Goal: Complete application form

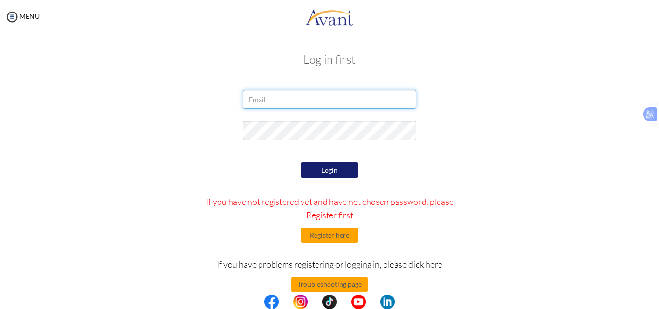
click at [308, 101] on input "email" at bounding box center [330, 99] width 174 height 19
type input "[EMAIL_ADDRESS][DOMAIN_NAME]"
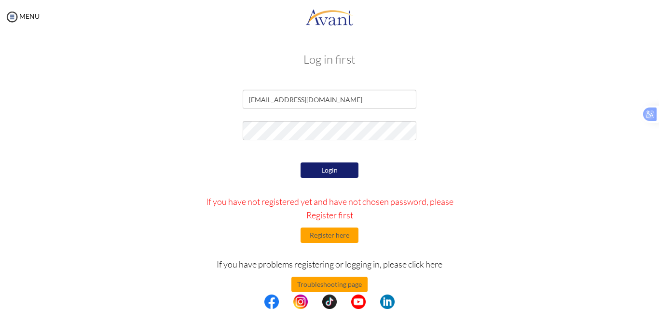
click at [323, 170] on button "Login" at bounding box center [330, 170] width 58 height 15
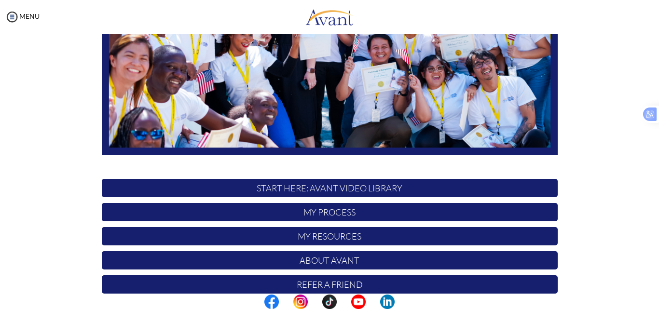
scroll to position [227, 0]
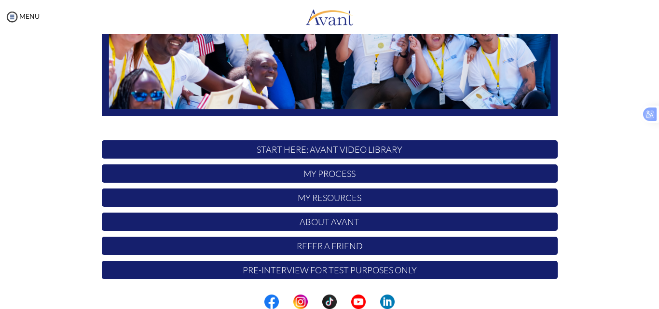
click at [309, 153] on p "START HERE: Avant Video Library" at bounding box center [330, 149] width 456 height 18
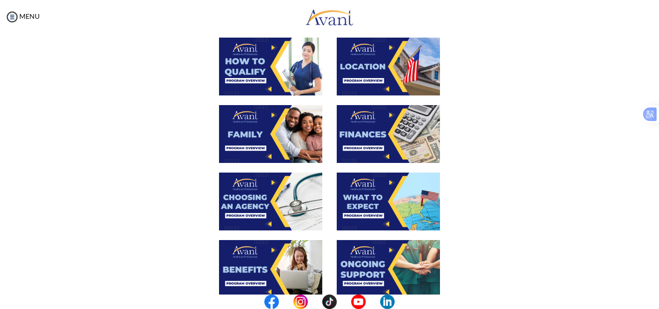
scroll to position [354, 0]
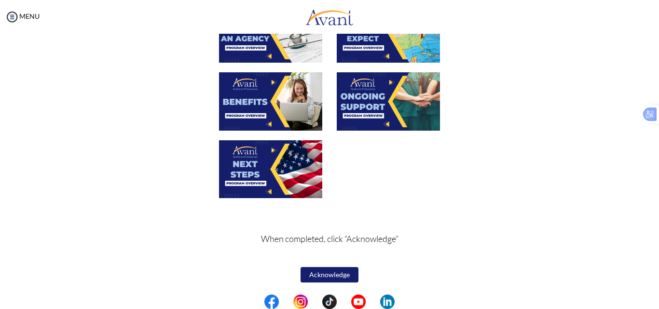
click at [330, 279] on button "Acknowledge" at bounding box center [330, 274] width 58 height 15
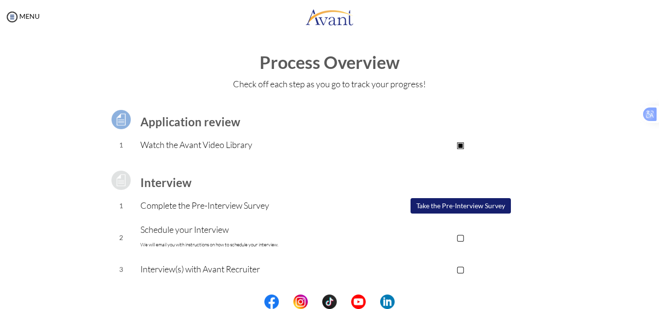
click at [465, 211] on button "Take the Pre-Interview Survey" at bounding box center [461, 205] width 100 height 15
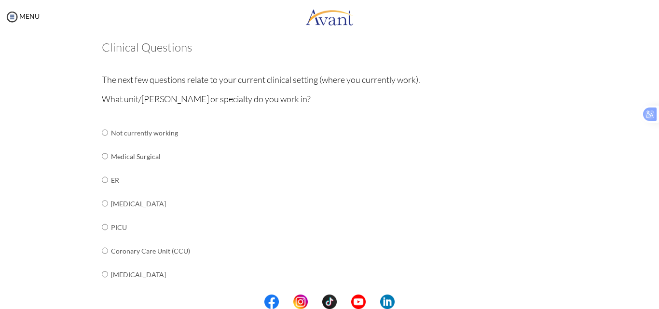
scroll to position [650, 0]
click at [102, 156] on input "radio" at bounding box center [105, 157] width 6 height 19
radio input "true"
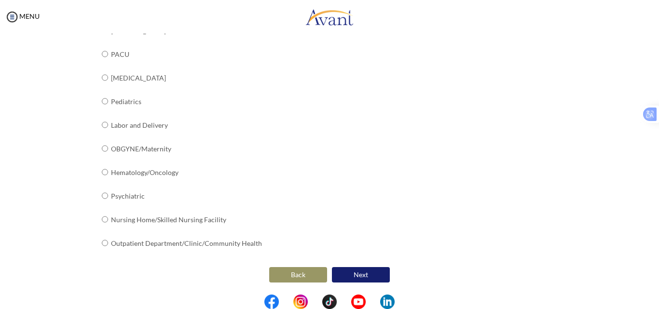
click at [364, 272] on button "Next" at bounding box center [361, 274] width 58 height 15
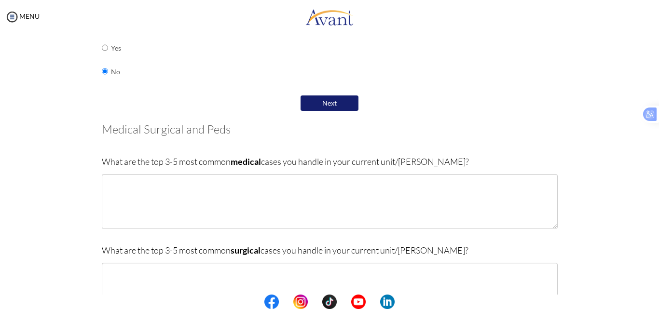
scroll to position [590, 0]
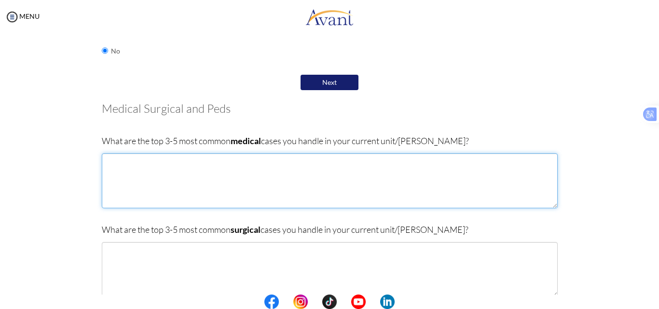
click at [455, 180] on textarea at bounding box center [330, 181] width 456 height 55
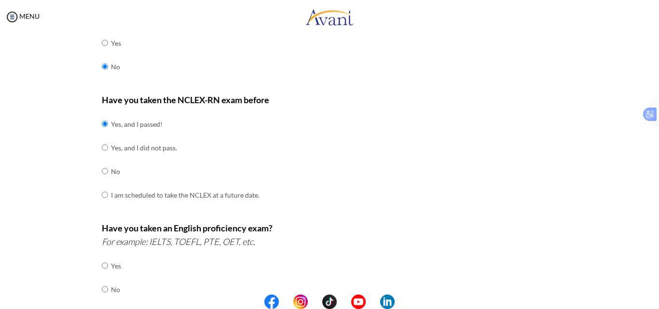
scroll to position [0, 0]
